Goal: Task Accomplishment & Management: Complete application form

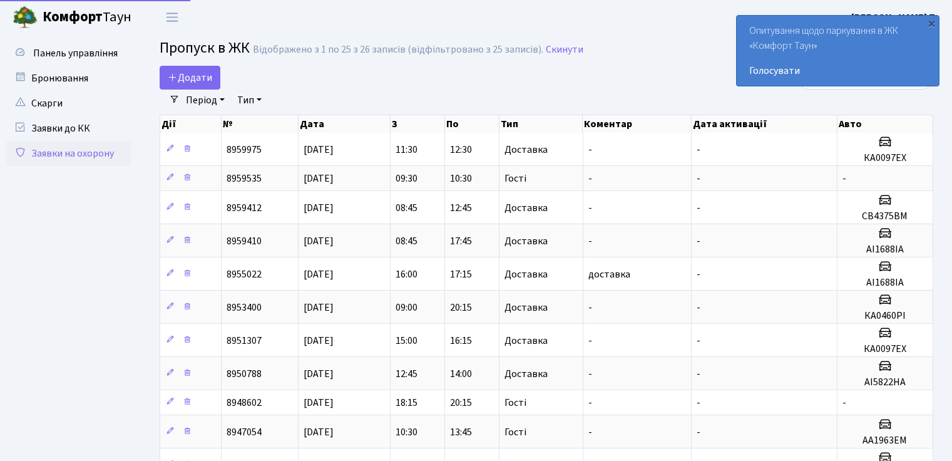
select select "25"
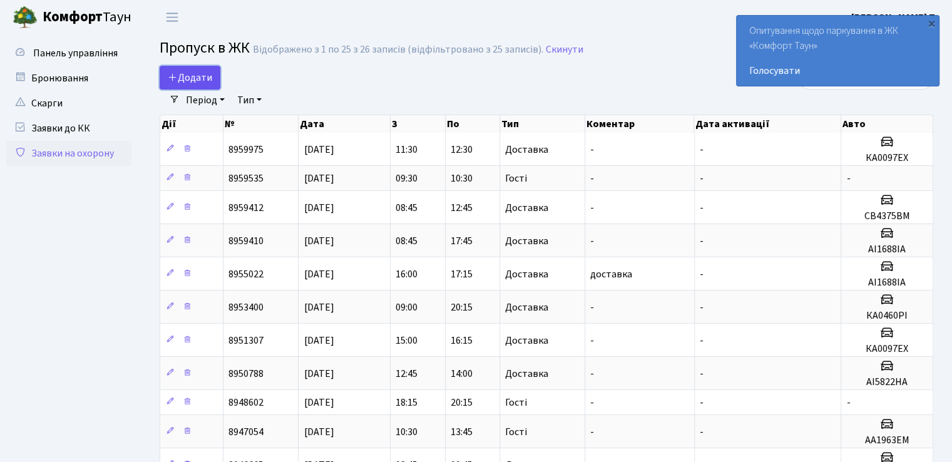
click at [178, 76] on span "Додати" at bounding box center [190, 78] width 44 height 14
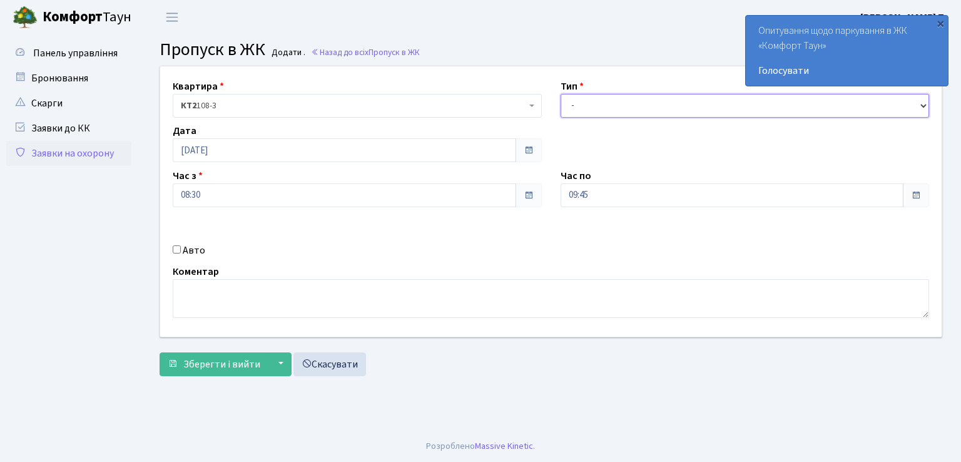
click at [599, 103] on select "- Доставка Таксі Гості Сервіс" at bounding box center [745, 106] width 369 height 24
select select "1"
click at [561, 94] on select "- Доставка Таксі Гості Сервіс" at bounding box center [745, 106] width 369 height 24
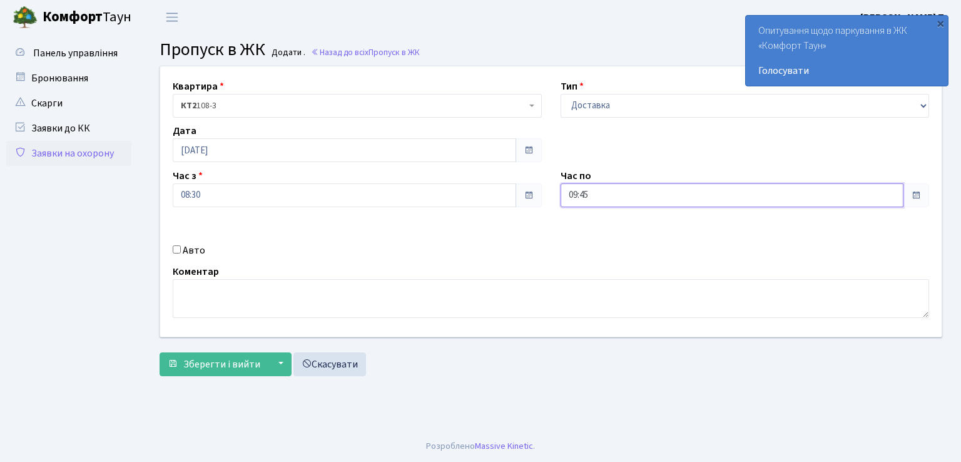
click at [705, 201] on input "09:45" at bounding box center [733, 195] width 344 height 24
click at [596, 235] on icon at bounding box center [595, 239] width 34 height 34
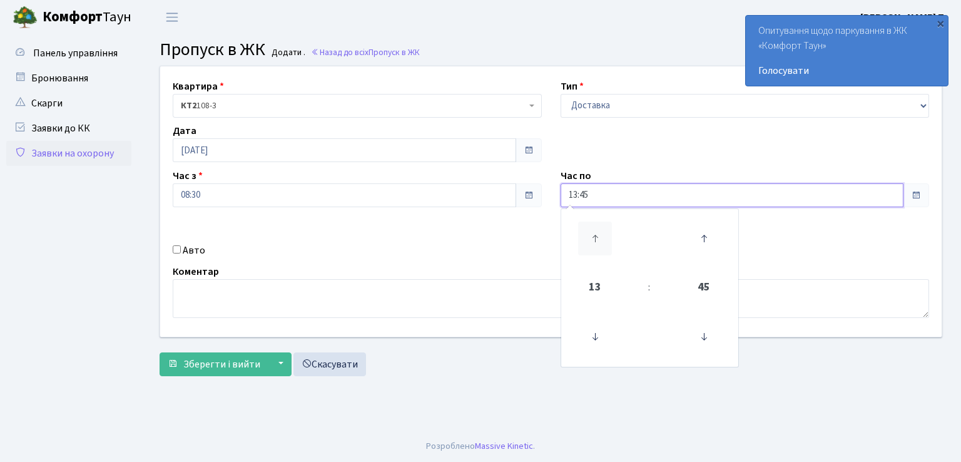
click at [596, 235] on icon at bounding box center [595, 239] width 34 height 34
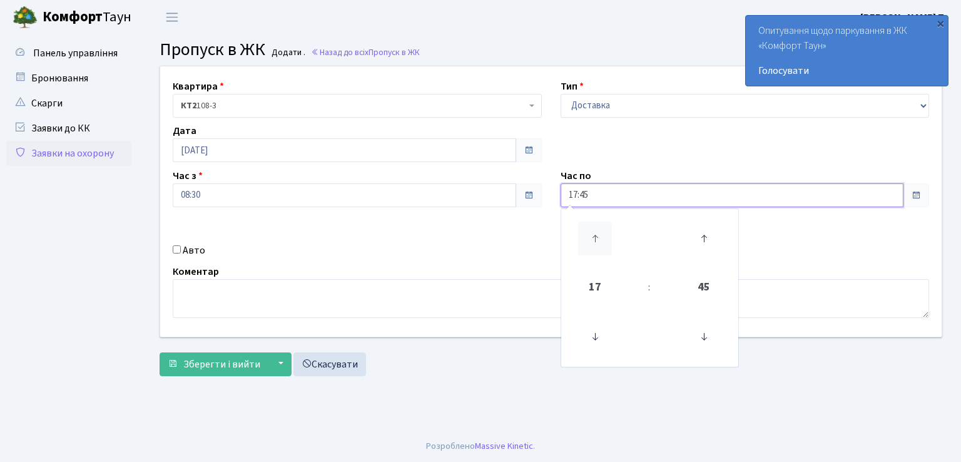
type input "18:45"
click at [173, 246] on input "Авто" at bounding box center [177, 249] width 8 height 8
checkbox input "true"
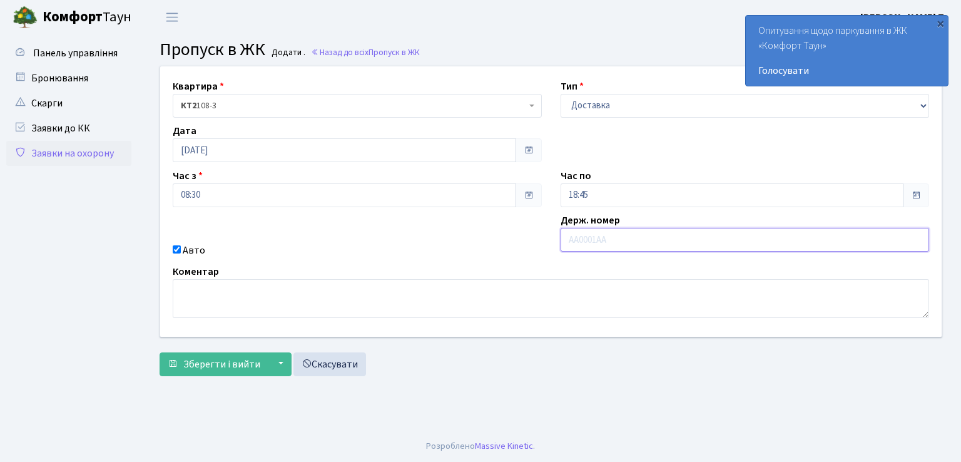
click at [595, 244] on input "text" at bounding box center [745, 240] width 369 height 24
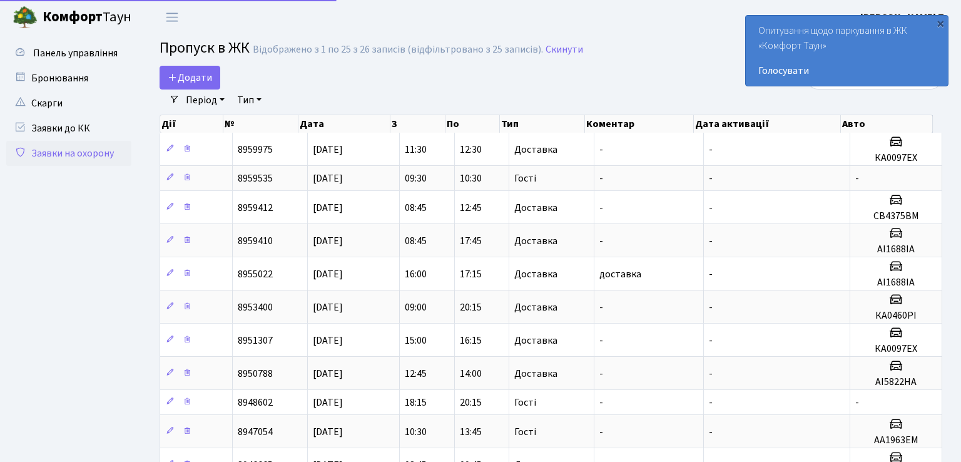
select select "25"
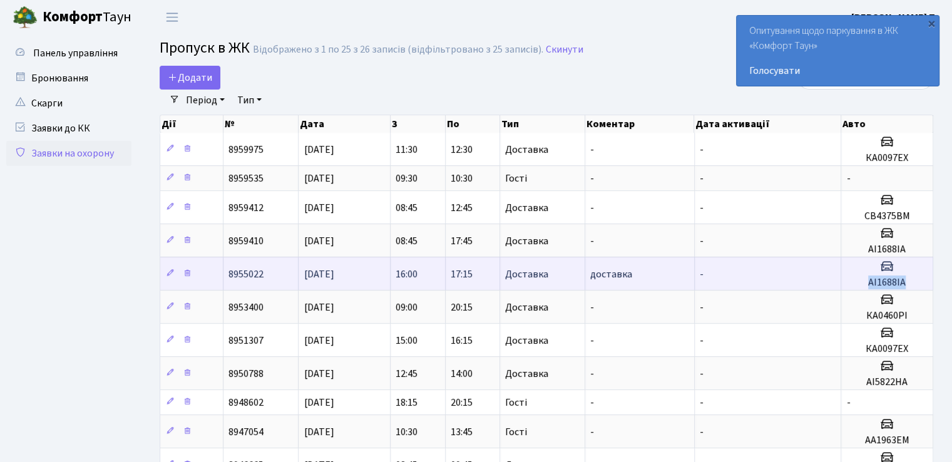
drag, startPoint x: 868, startPoint y: 281, endPoint x: 906, endPoint y: 287, distance: 38.0
click at [906, 287] on h5 "АІ1688ІА" at bounding box center [886, 283] width 81 height 12
copy h5 "АІ1688ІА"
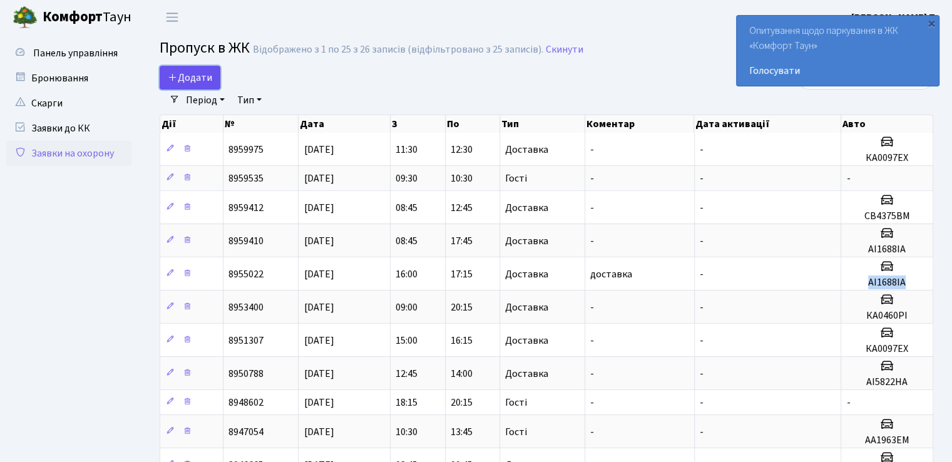
click at [197, 73] on span "Додати" at bounding box center [190, 78] width 44 height 14
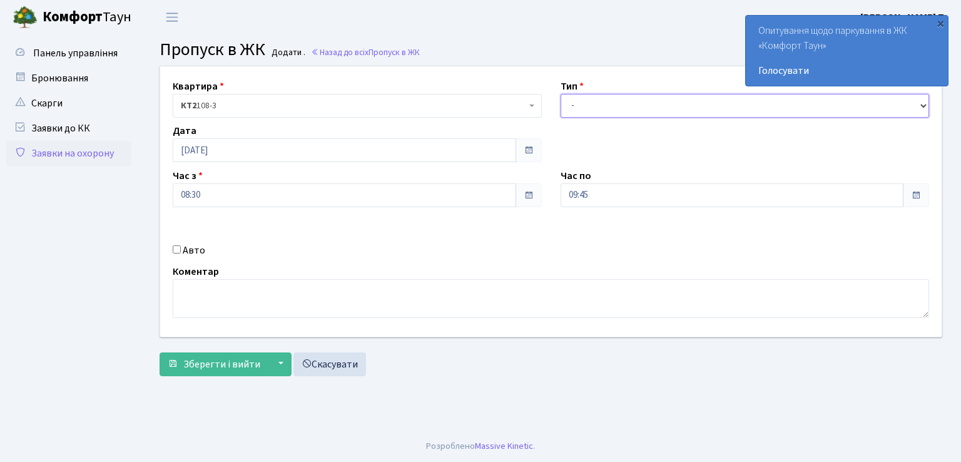
click at [608, 101] on select "- Доставка Таксі Гості Сервіс" at bounding box center [745, 106] width 369 height 24
select select "1"
click at [561, 94] on select "- Доставка Таксі Гості Сервіс" at bounding box center [745, 106] width 369 height 24
click at [607, 209] on div "Квартира <b>КТ2</b>&nbsp;&nbsp;&nbsp;108-3 КТ2 108-3 Тип - Доставка Таксі Гості…" at bounding box center [551, 201] width 800 height 270
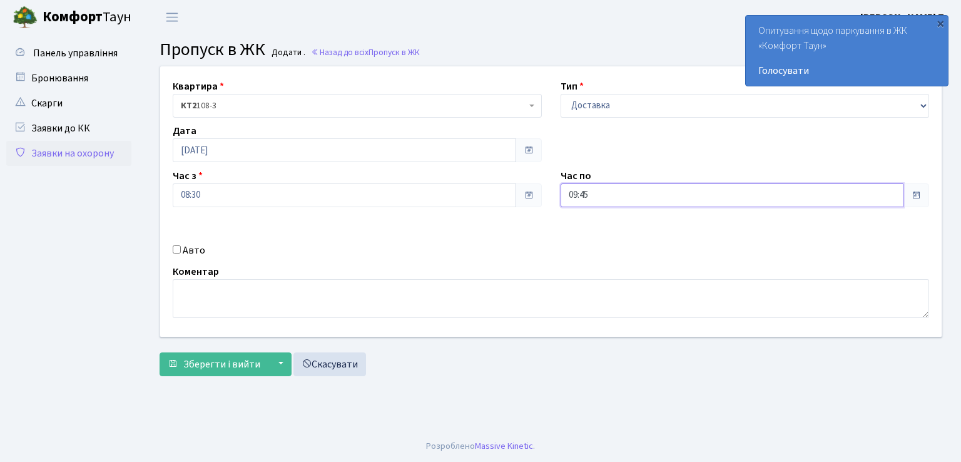
click at [609, 200] on input "09:45" at bounding box center [733, 195] width 344 height 24
click at [594, 227] on icon at bounding box center [595, 239] width 34 height 34
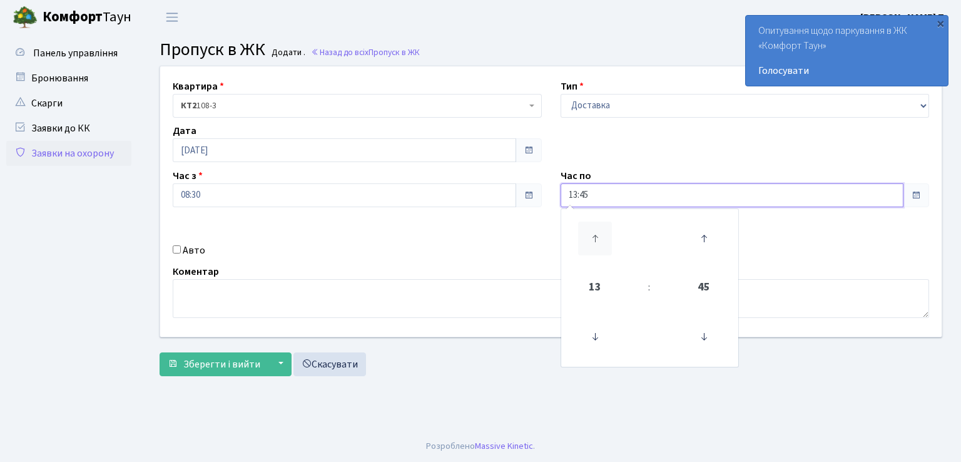
click at [594, 227] on icon at bounding box center [595, 239] width 34 height 34
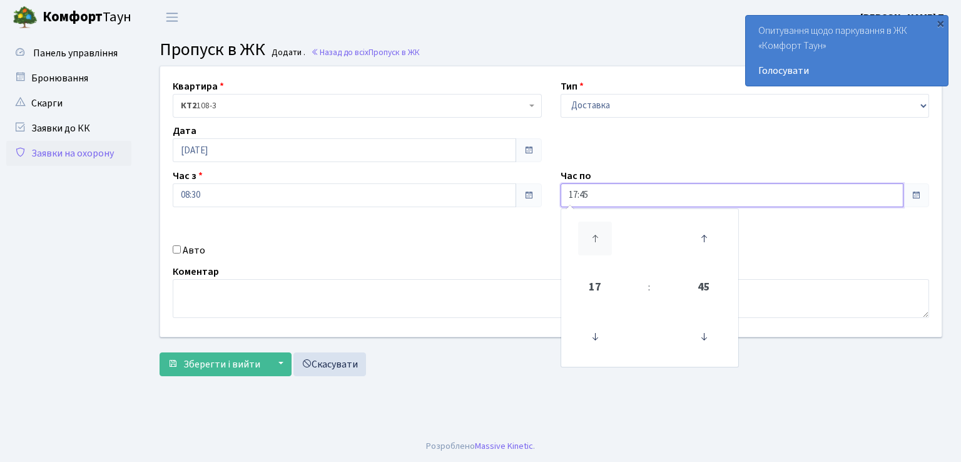
type input "18:45"
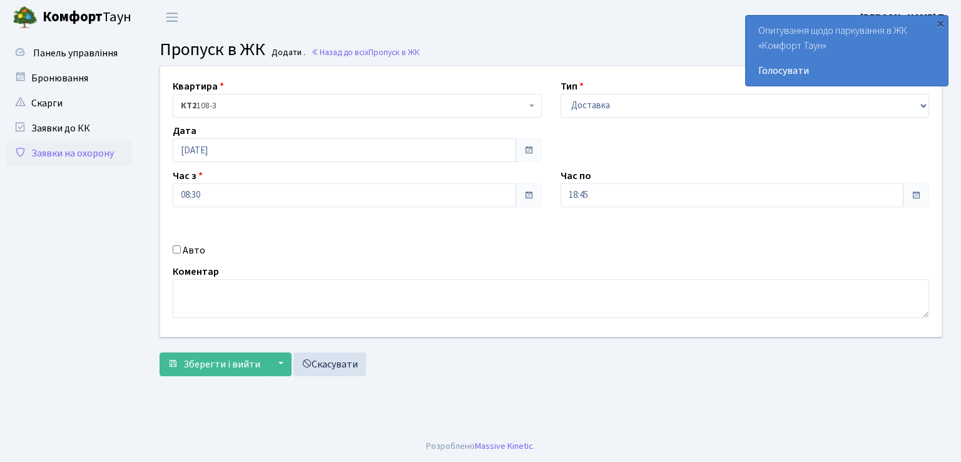
click at [178, 248] on input "Авто" at bounding box center [177, 249] width 8 height 8
checkbox input "true"
paste input "АІ1688ІА"
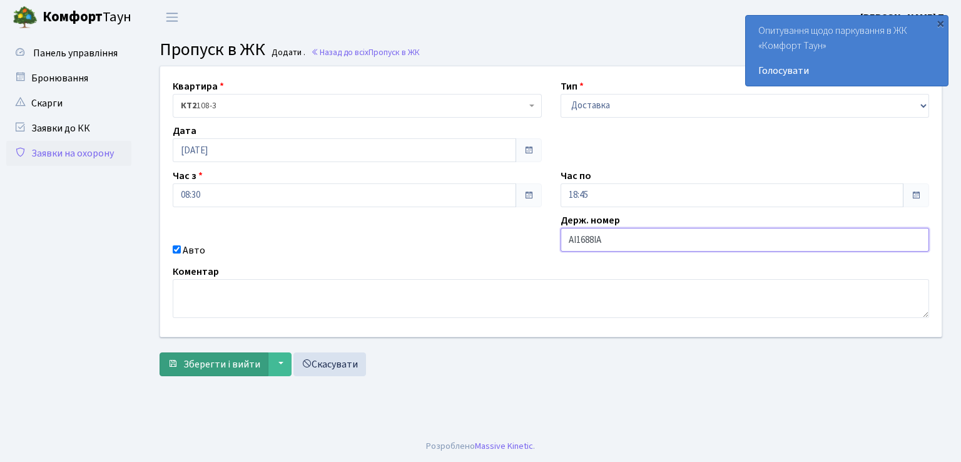
type input "АІ1688ІА"
click at [233, 355] on button "Зберегти і вийти" at bounding box center [214, 364] width 109 height 24
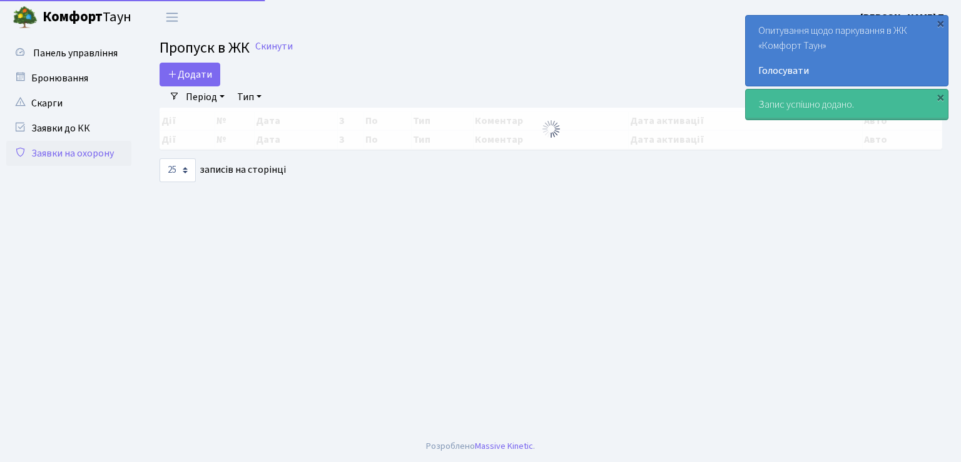
select select "25"
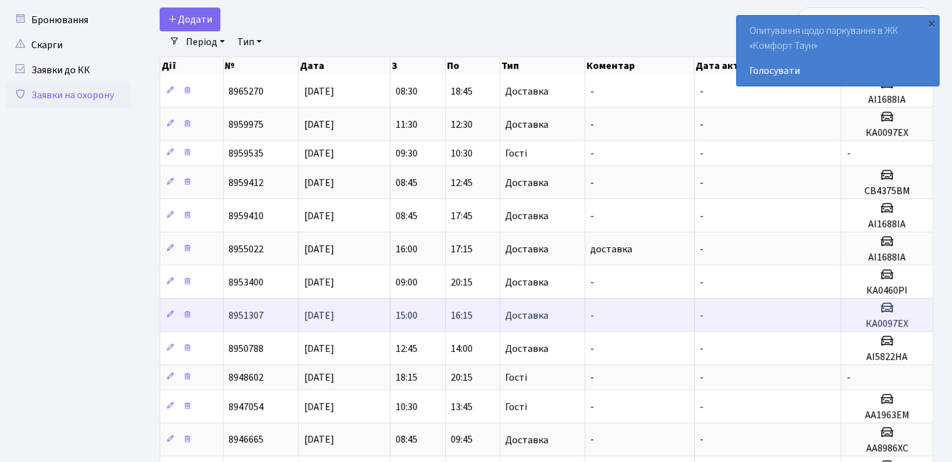
scroll to position [125, 0]
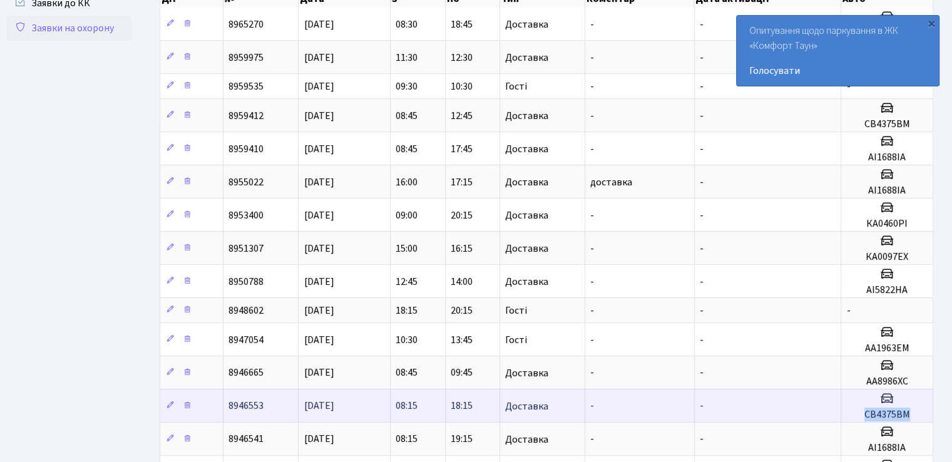
drag, startPoint x: 862, startPoint y: 407, endPoint x: 913, endPoint y: 411, distance: 51.4
click at [914, 409] on h5 "СВ4375ВМ" at bounding box center [886, 415] width 81 height 12
copy h5 "СВ4375ВМ"
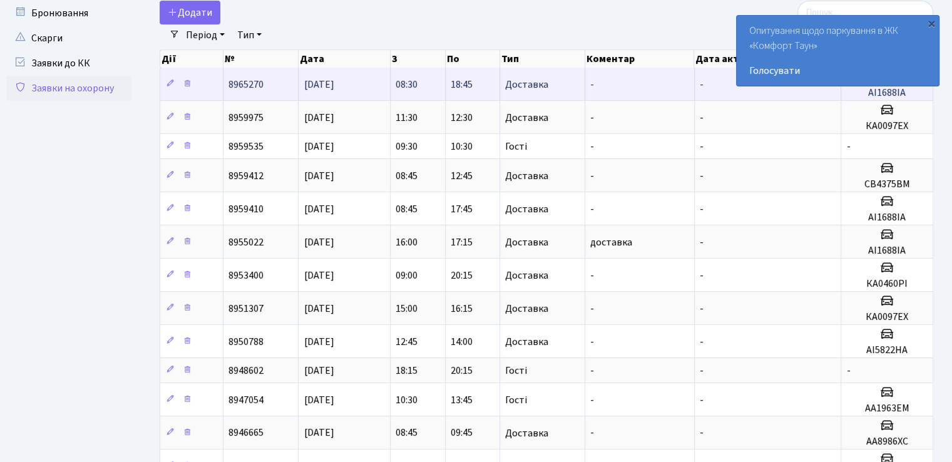
scroll to position [0, 0]
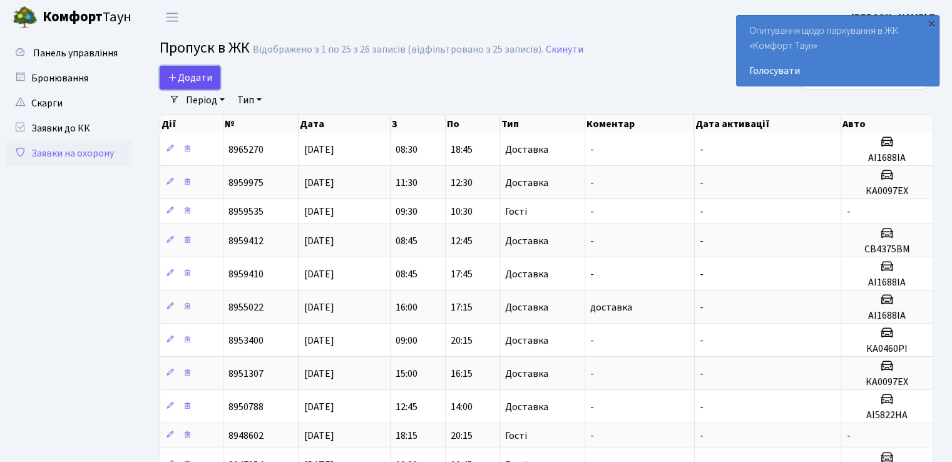
click at [198, 71] on span "Додати" at bounding box center [190, 78] width 44 height 14
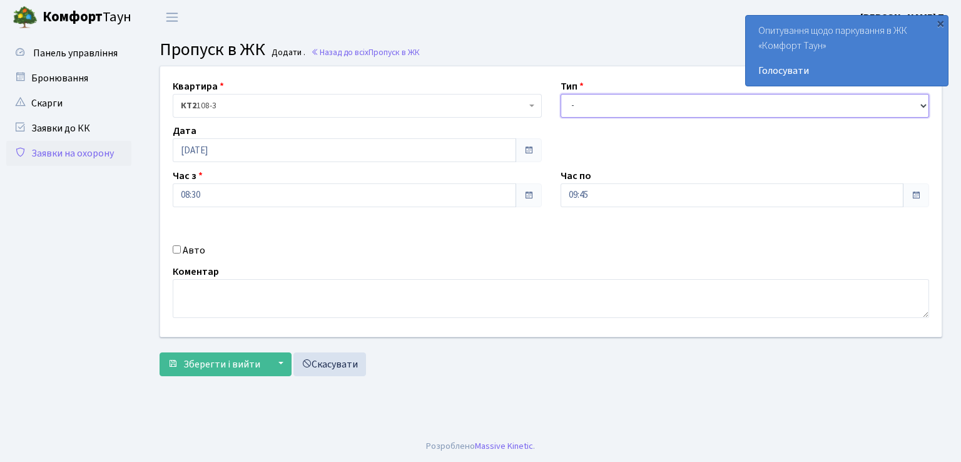
click at [728, 100] on select "- Доставка Таксі Гості Сервіс" at bounding box center [745, 106] width 369 height 24
select select "1"
click at [561, 94] on select "- Доставка Таксі Гості Сервіс" at bounding box center [745, 106] width 369 height 24
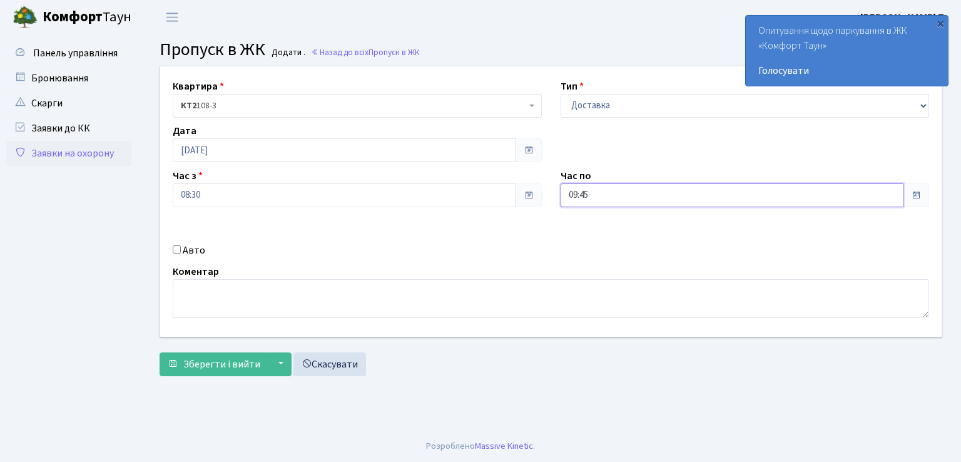
click at [611, 200] on input "09:45" at bounding box center [733, 195] width 344 height 24
click at [598, 238] on icon at bounding box center [595, 239] width 34 height 34
type input "11:45"
click at [176, 250] on input "Авто" at bounding box center [177, 249] width 8 height 8
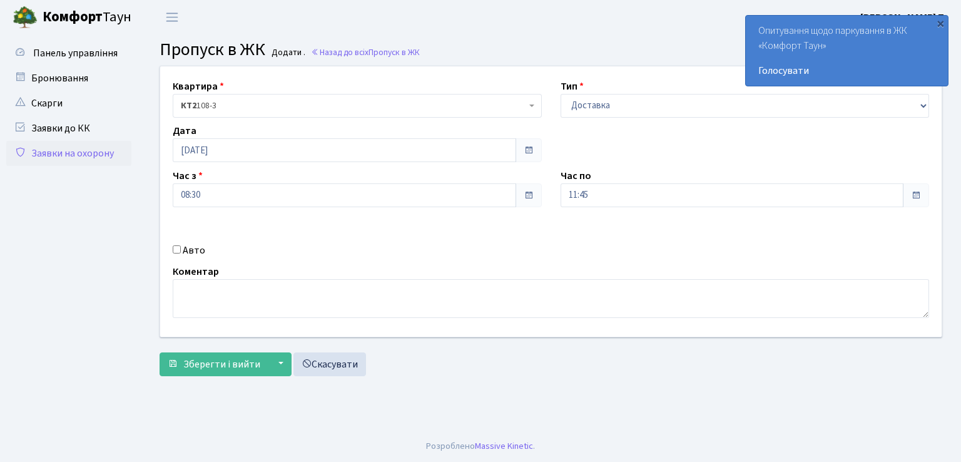
checkbox input "true"
paste input "СВ4375ВМ"
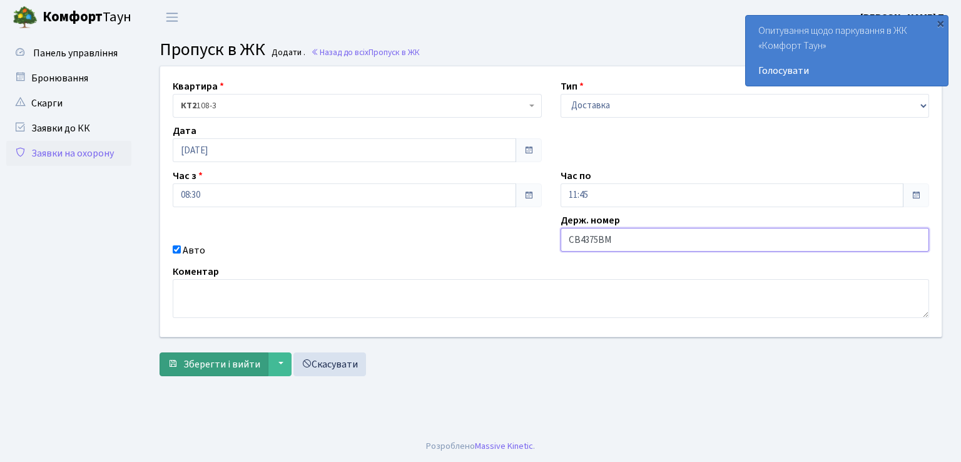
type input "СВ4375ВМ"
click at [233, 359] on span "Зберегти і вийти" at bounding box center [221, 364] width 77 height 14
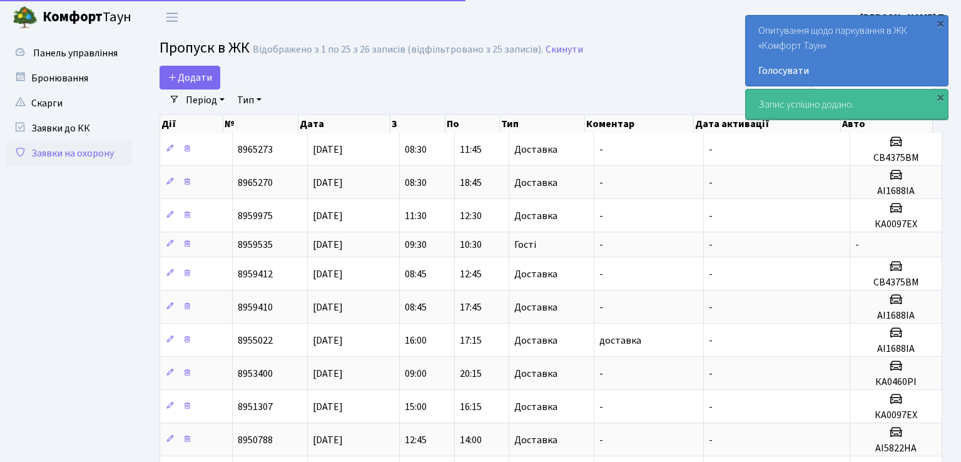
select select "25"
